Goal: Task Accomplishment & Management: Use online tool/utility

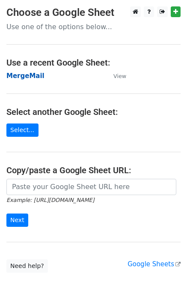
click at [34, 76] on strong "MergeMail" at bounding box center [25, 76] width 38 height 8
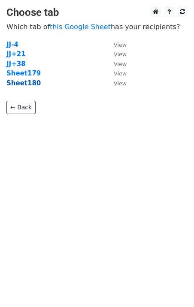
click at [29, 85] on strong "Sheet180" at bounding box center [23, 83] width 34 height 8
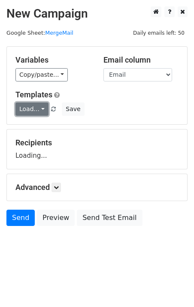
click at [39, 109] on link "Load..." at bounding box center [31, 108] width 33 height 13
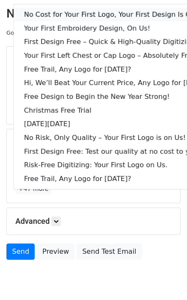
click at [77, 16] on link "No Cost for Your First Logo, Your First Design Is On Us!" at bounding box center [117, 15] width 207 height 14
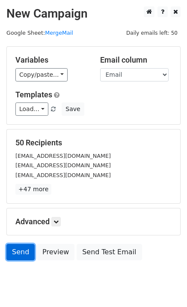
click at [16, 252] on link "Send" at bounding box center [20, 252] width 28 height 16
